Goal: Find specific page/section: Find specific page/section

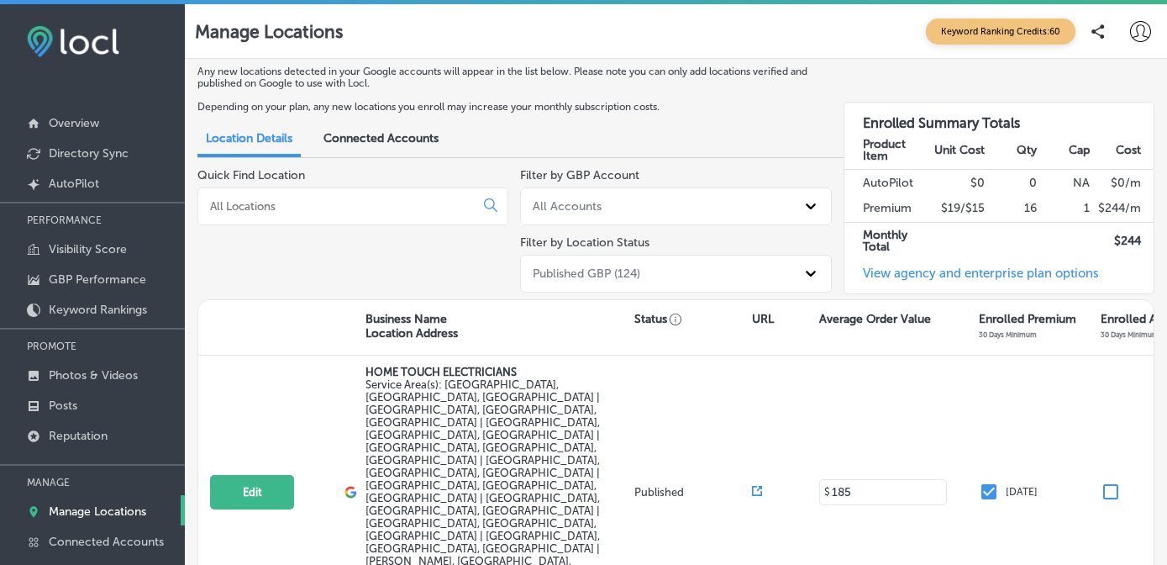
click at [287, 208] on input at bounding box center [339, 205] width 262 height 15
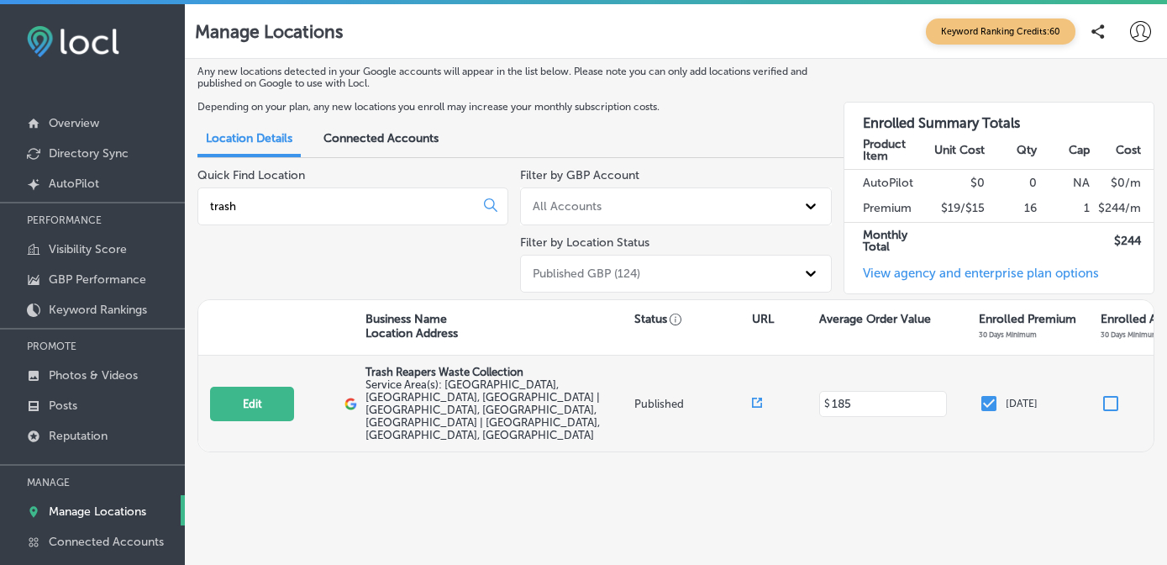
type input "trash"
click at [469, 387] on span "Service Area(s): [GEOGRAPHIC_DATA], [GEOGRAPHIC_DATA], [GEOGRAPHIC_DATA] | [GEO…" at bounding box center [482, 409] width 234 height 63
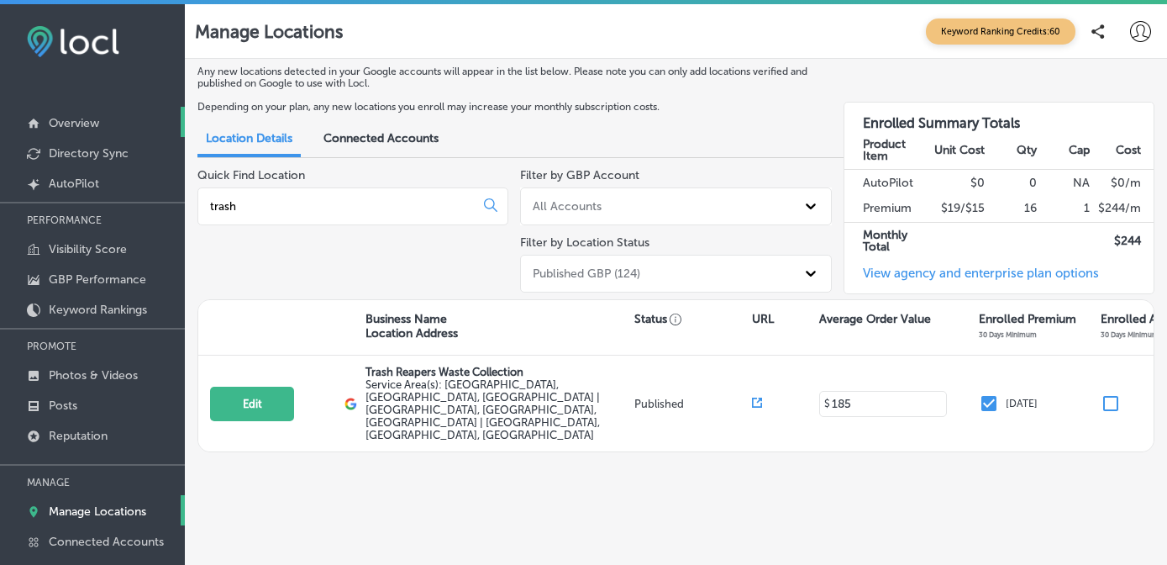
click at [101, 129] on link "Overview" at bounding box center [92, 122] width 185 height 30
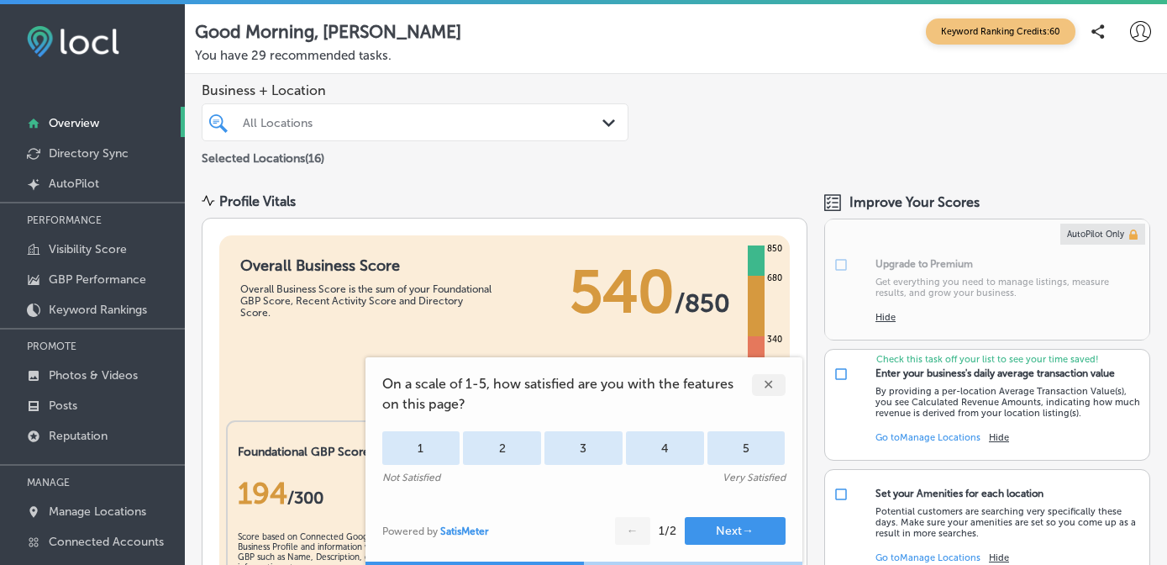
click at [392, 123] on div "All Locations" at bounding box center [423, 122] width 361 height 14
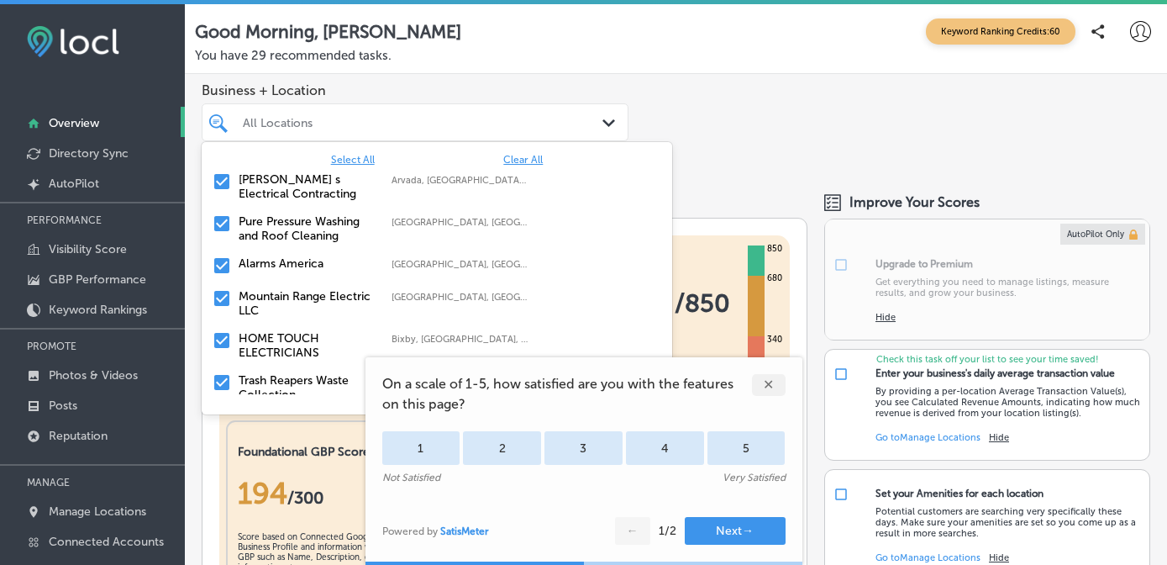
click at [528, 162] on span "Clear All" at bounding box center [522, 160] width 39 height 12
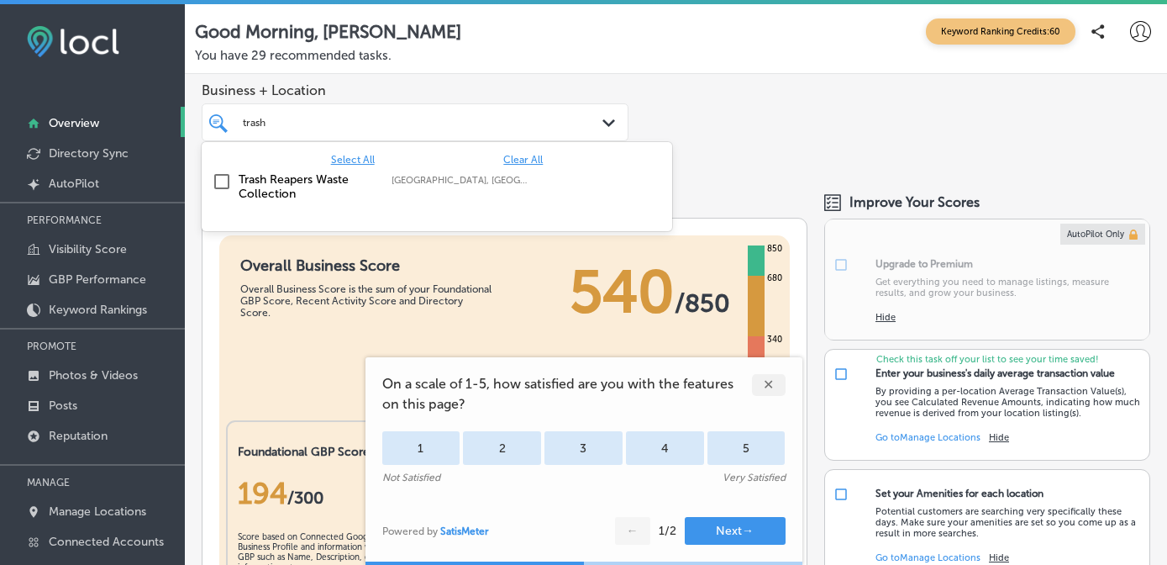
click at [313, 187] on label "Trash Reapers Waste Collection" at bounding box center [307, 186] width 136 height 29
type input "trash"
click at [740, 129] on div "Business + Location option focused, 2 of 17. 2 results available for search ter…" at bounding box center [676, 125] width 982 height 102
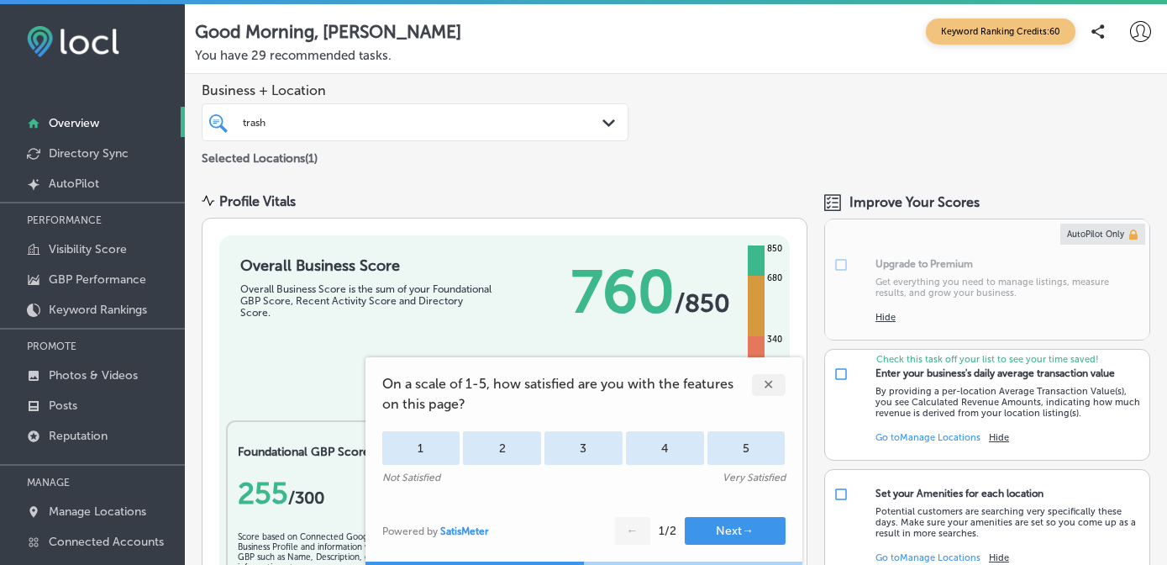
click at [772, 381] on div "✕" at bounding box center [769, 385] width 34 height 22
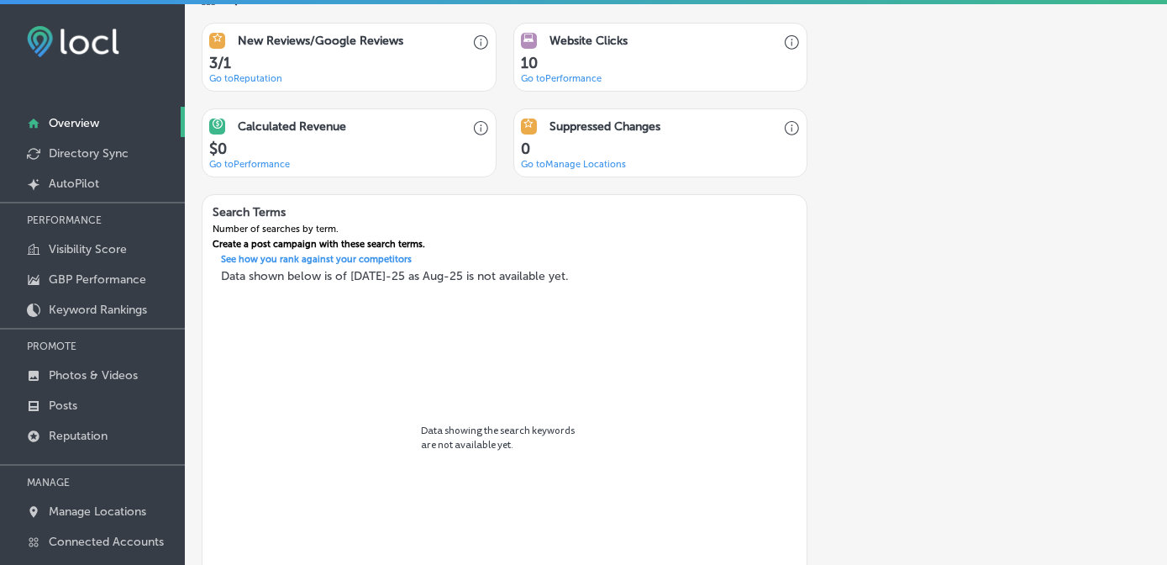
scroll to position [1231, 0]
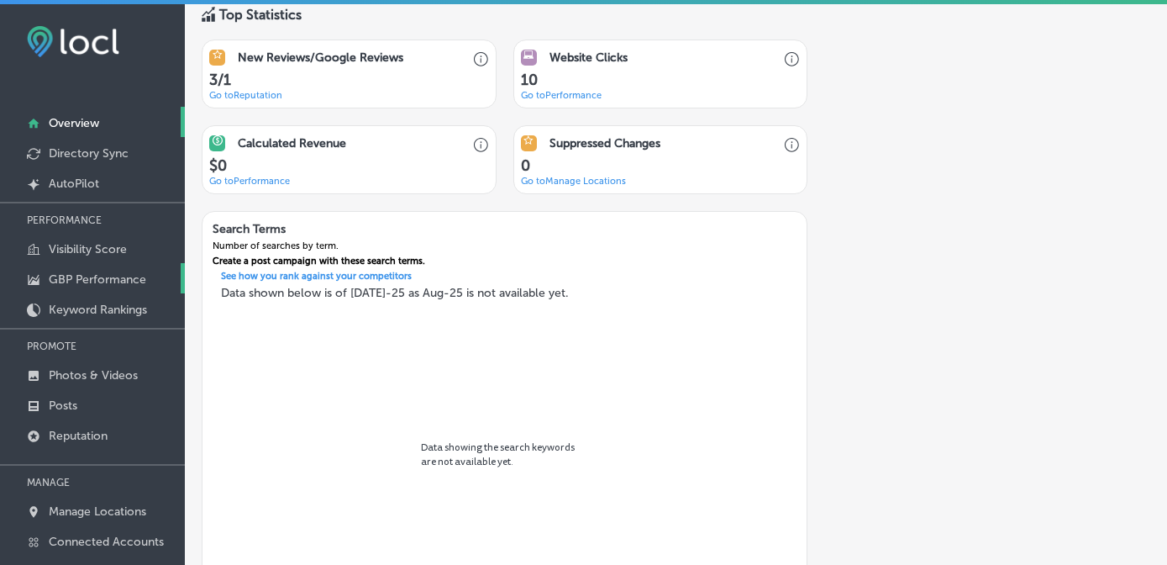
click at [124, 270] on link "GBP Performance" at bounding box center [92, 278] width 185 height 30
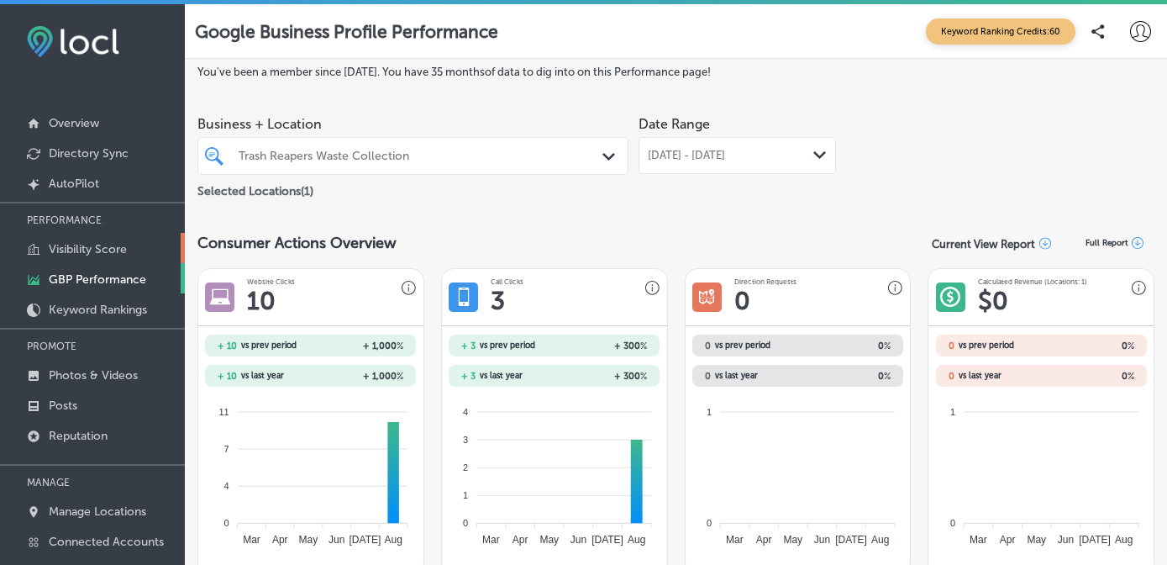
click at [116, 247] on p "Visibility Score" at bounding box center [88, 249] width 78 height 14
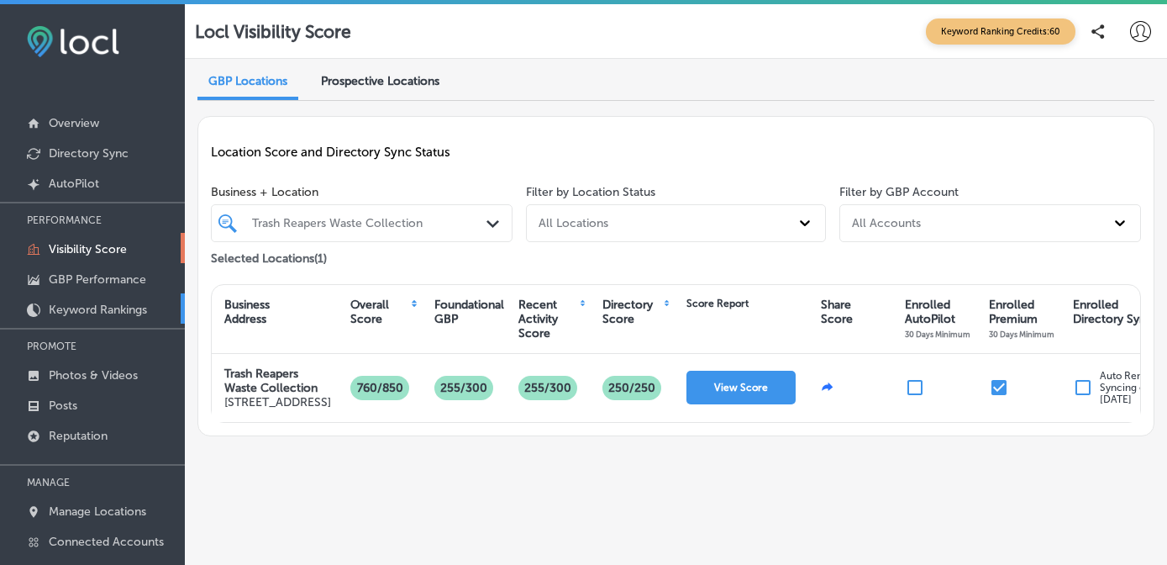
click at [127, 305] on p "Keyword Rankings" at bounding box center [98, 309] width 98 height 14
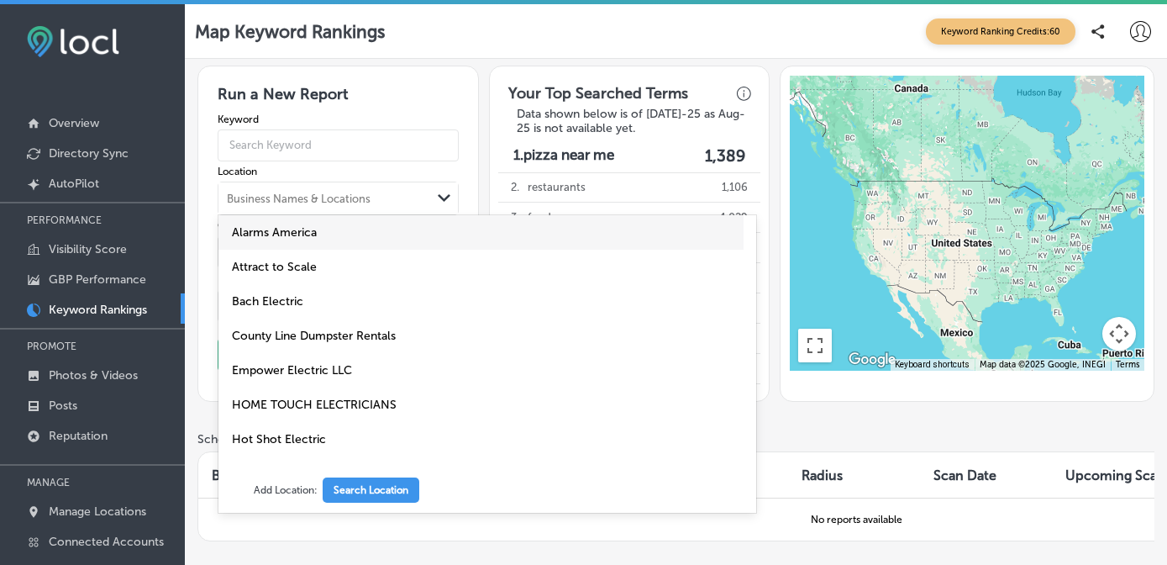
click at [328, 195] on div "Business Names & Locations" at bounding box center [299, 198] width 144 height 13
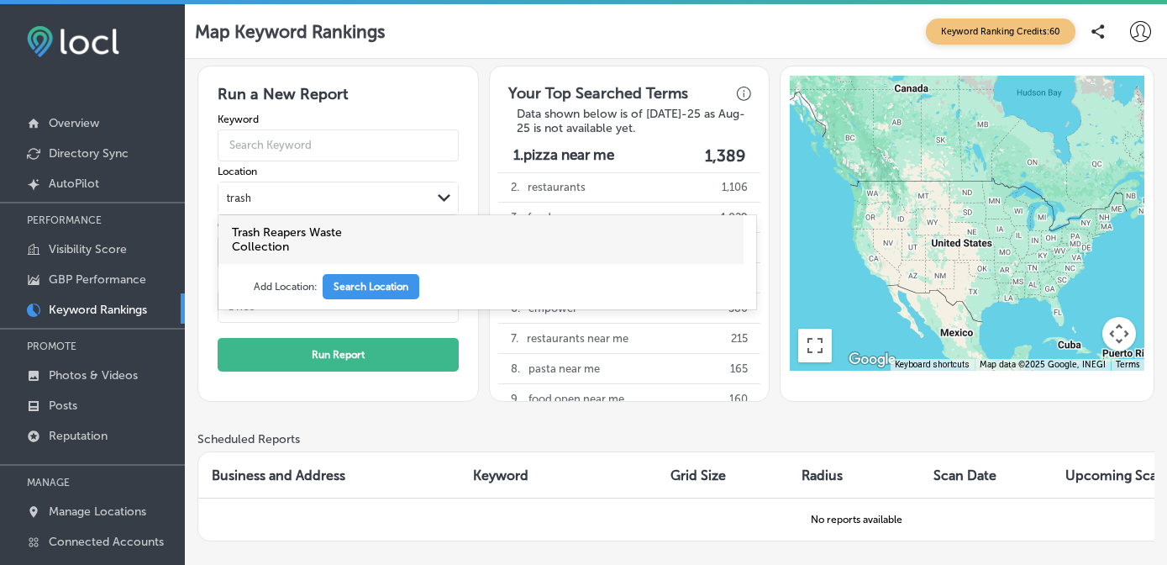
click at [308, 218] on div "Trash Reapers Waste Collection" at bounding box center [480, 239] width 525 height 49
type input "trash"
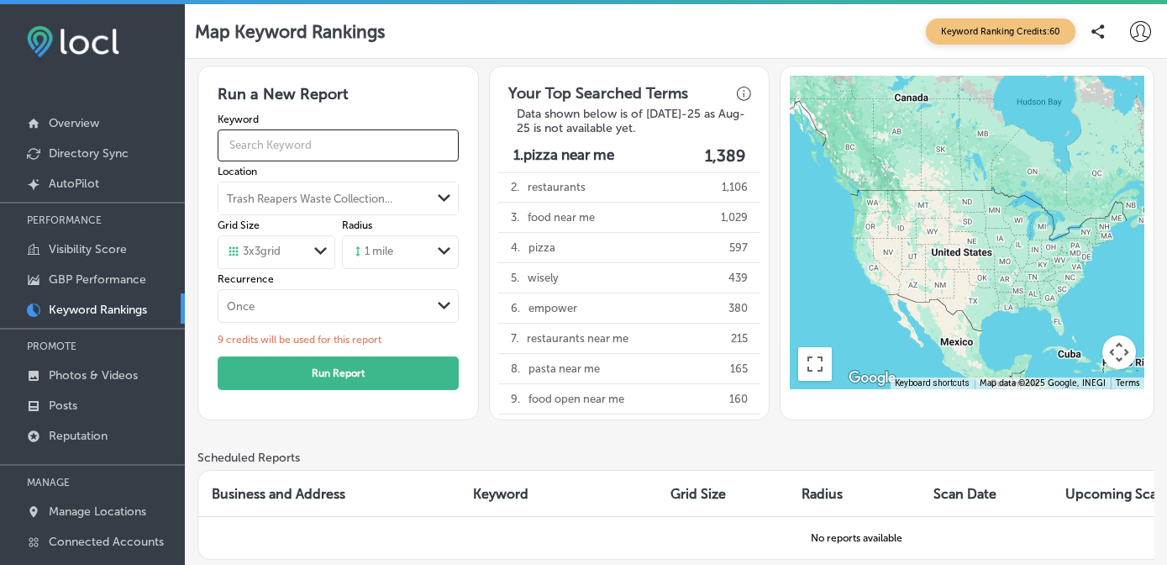
click at [304, 140] on input "text" at bounding box center [339, 145] width 242 height 43
